Goal: Information Seeking & Learning: Learn about a topic

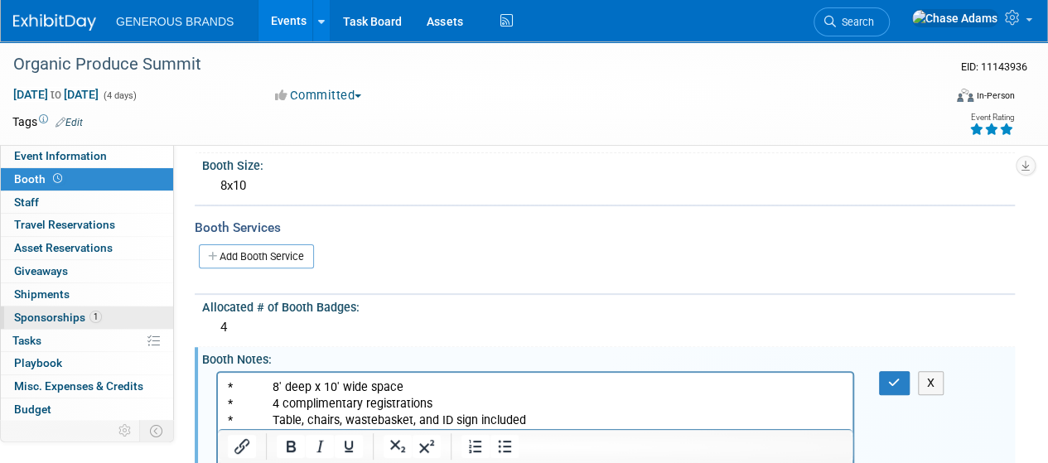
click at [65, 321] on span "Sponsorships 1" at bounding box center [58, 317] width 88 height 13
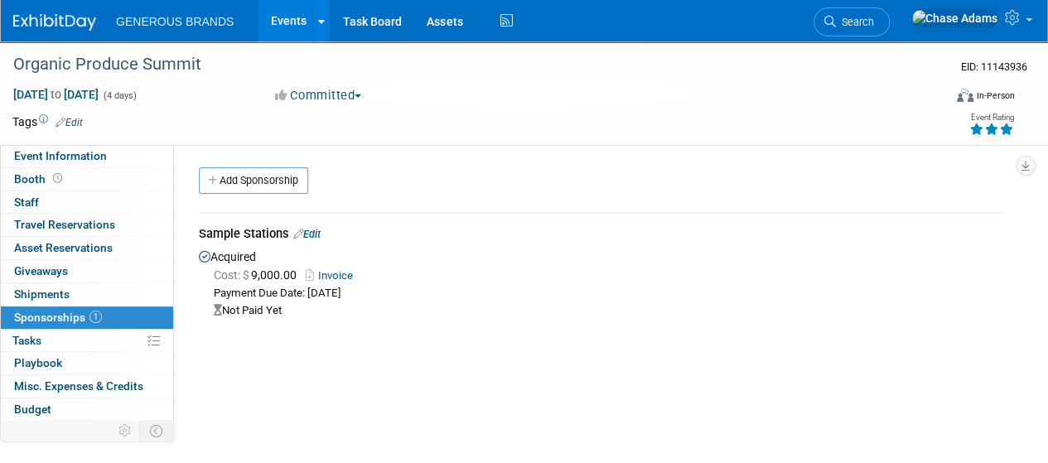
click at [62, 19] on img at bounding box center [54, 22] width 83 height 17
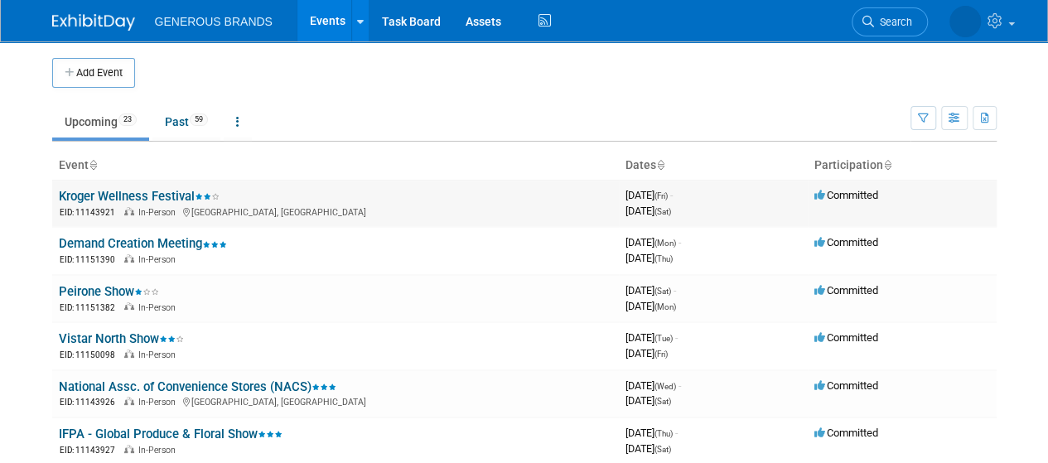
click at [151, 194] on link "Kroger Wellness Festival" at bounding box center [139, 196] width 161 height 15
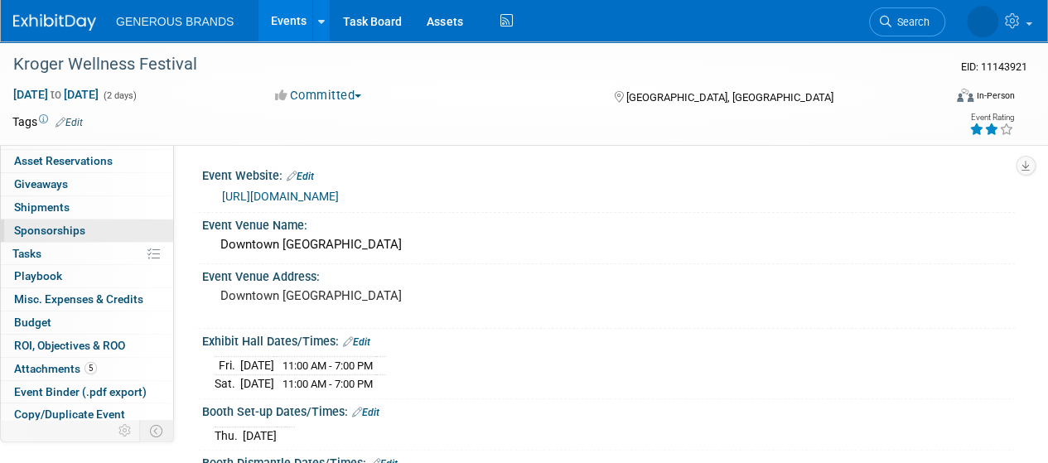
scroll to position [139, 0]
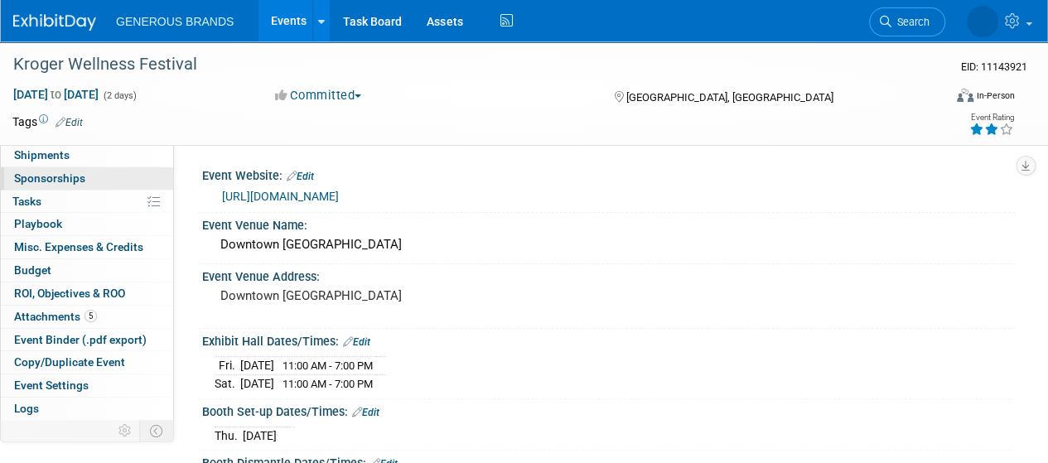
click at [79, 312] on span "Attachments 5" at bounding box center [55, 316] width 83 height 13
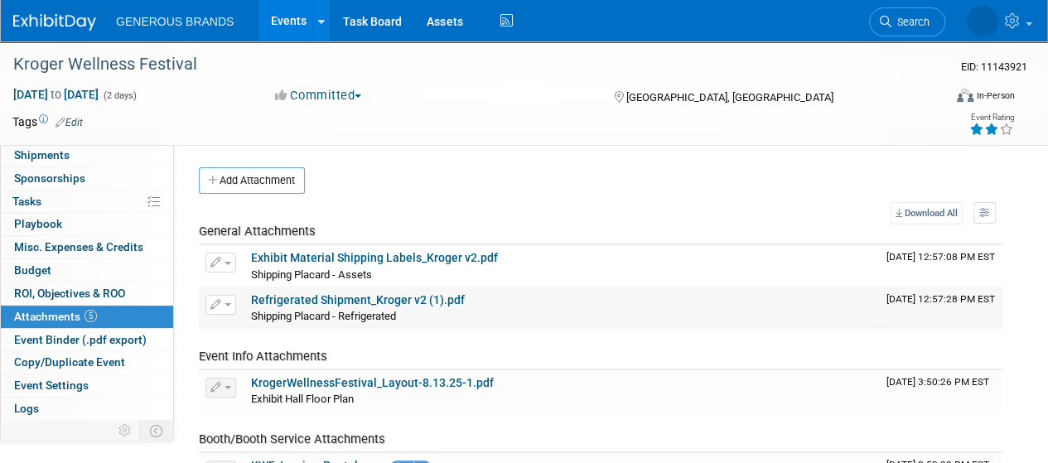
click at [396, 298] on link "Refrigerated Shipment_Kroger v2 (1).pdf" at bounding box center [358, 299] width 214 height 13
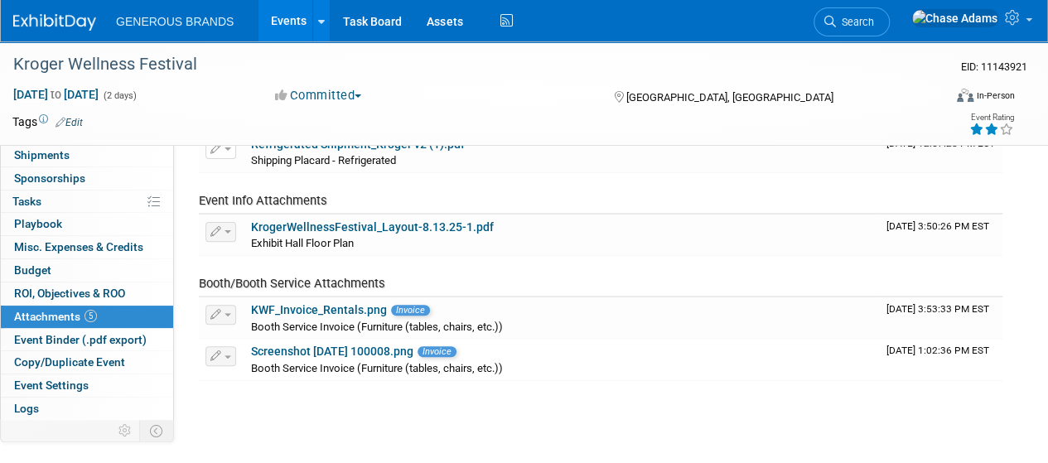
scroll to position [159, 0]
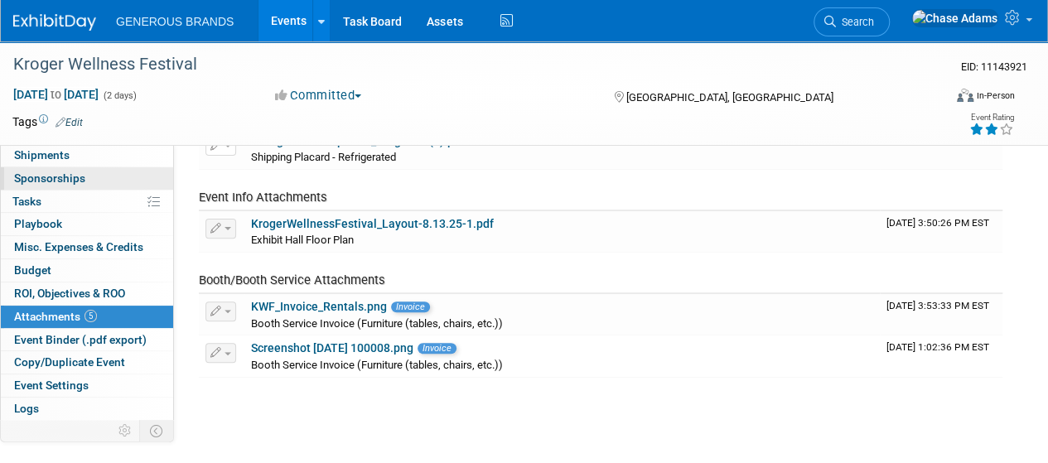
click at [70, 172] on span "Sponsorships 0" at bounding box center [49, 178] width 71 height 13
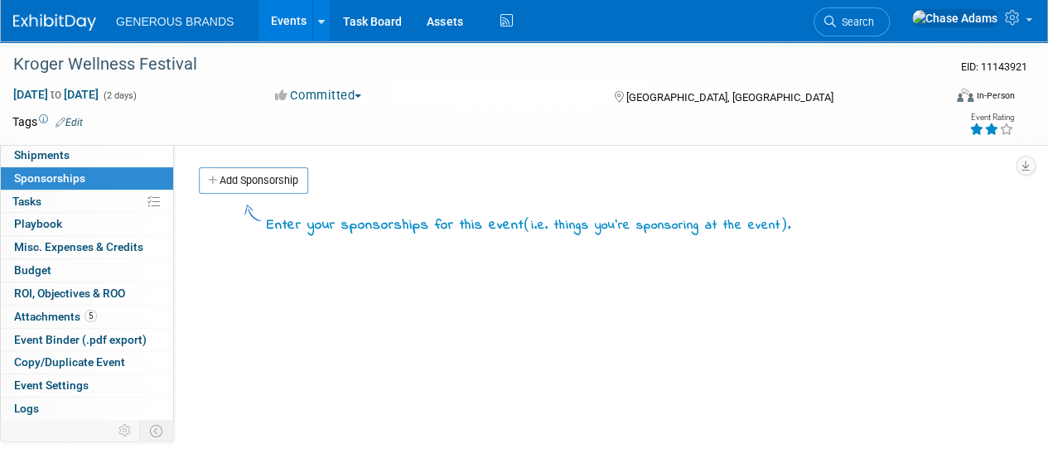
scroll to position [0, 0]
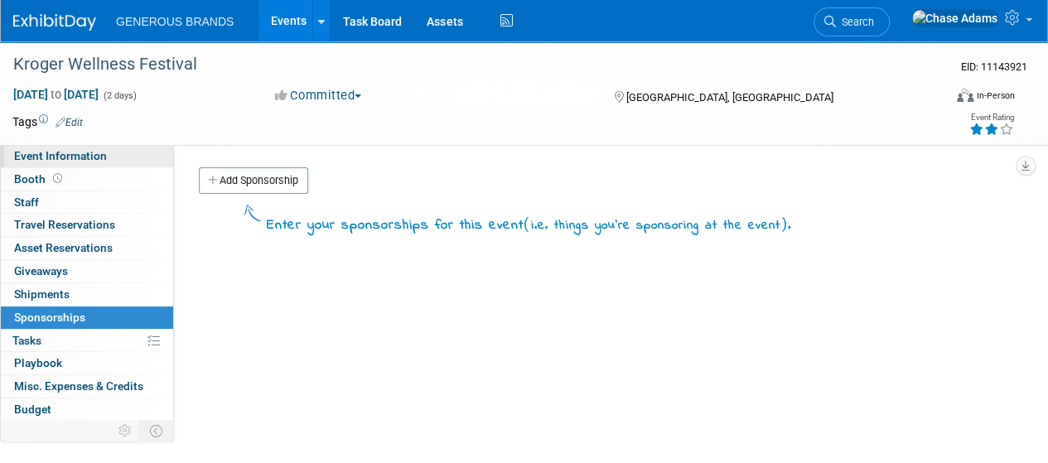
click at [80, 150] on span "Event Information" at bounding box center [60, 155] width 93 height 13
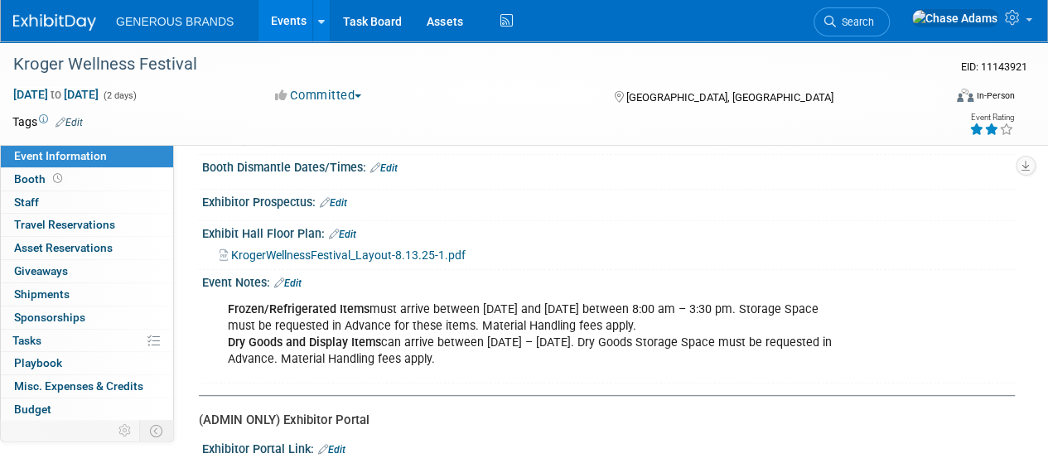
scroll to position [298, 0]
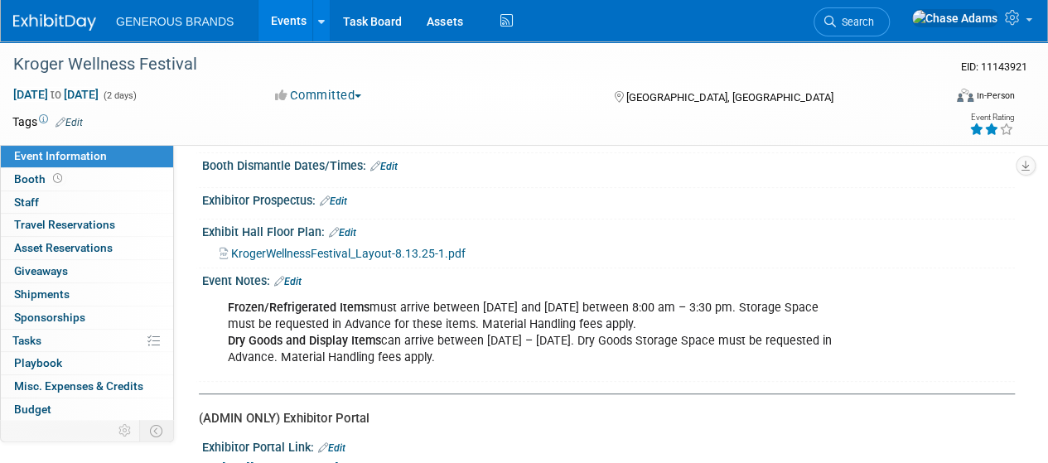
click at [698, 288] on div "Frozen/Refrigerated Items must arrive between Monday, September 22 and Tuesday,…" at bounding box center [607, 292] width 792 height 8
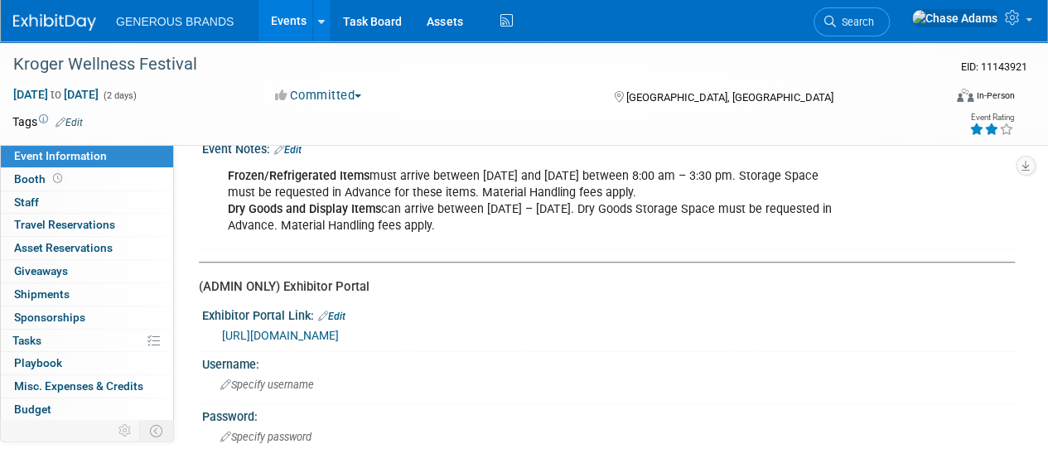
scroll to position [442, 0]
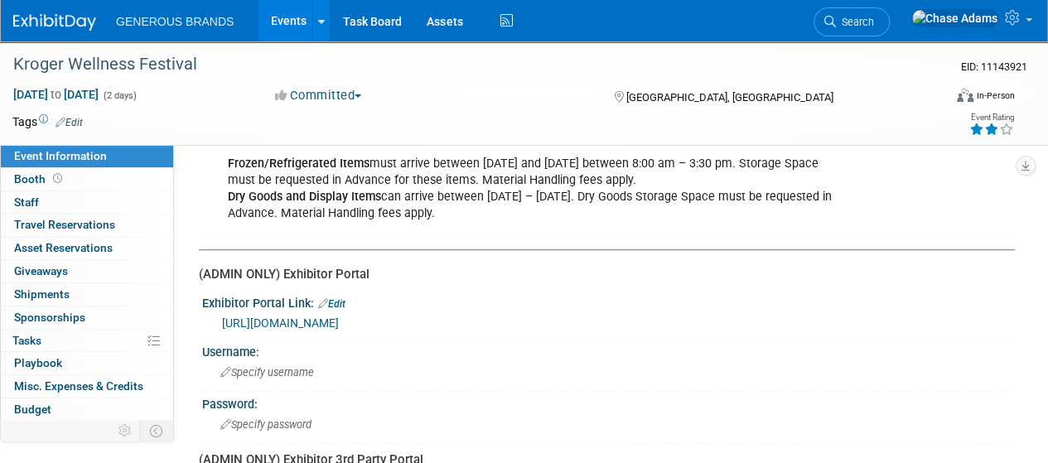
click at [339, 322] on link "https://www.fernoneview.com/booth_teams/401860/dashboard" at bounding box center [280, 323] width 117 height 13
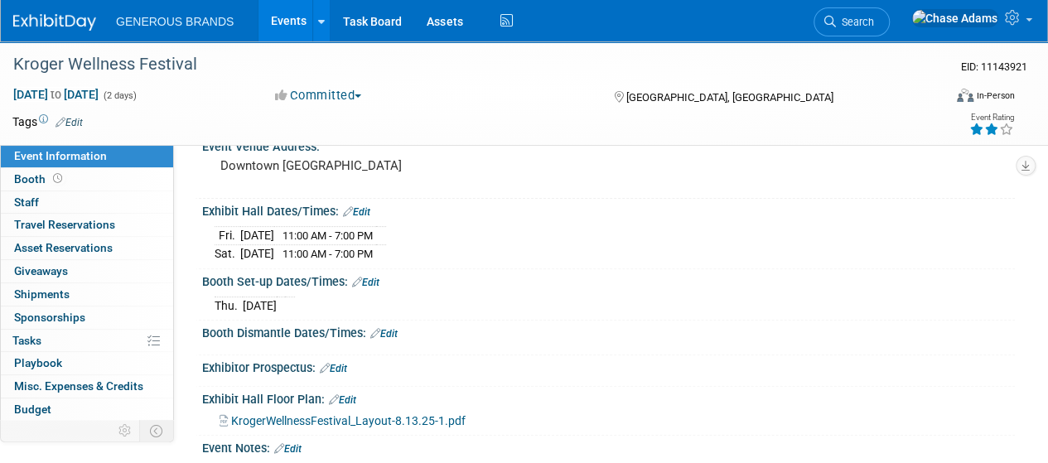
scroll to position [0, 0]
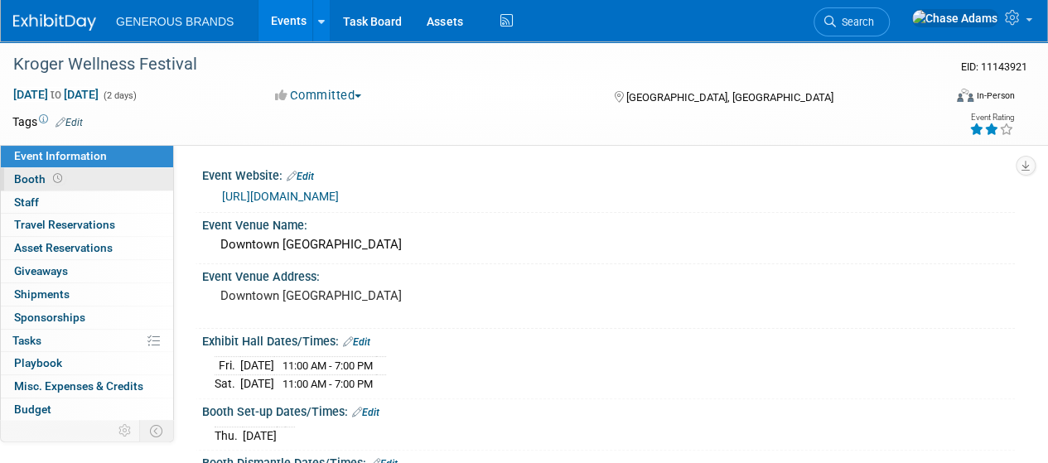
click at [93, 178] on link "Booth" at bounding box center [87, 179] width 172 height 22
